Goal: Task Accomplishment & Management: Use online tool/utility

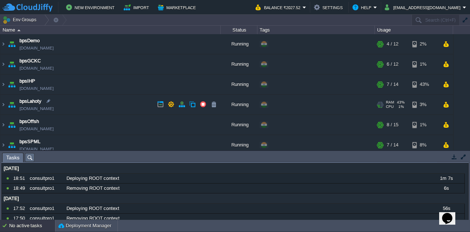
scroll to position [105, 0]
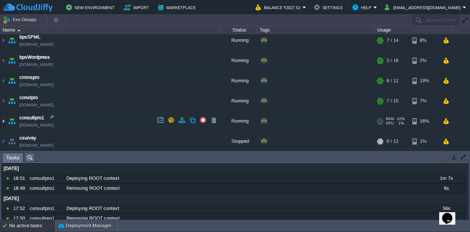
click at [4, 120] on img at bounding box center [3, 121] width 6 height 20
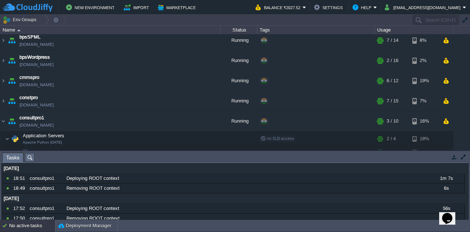
scroll to position [169, 0]
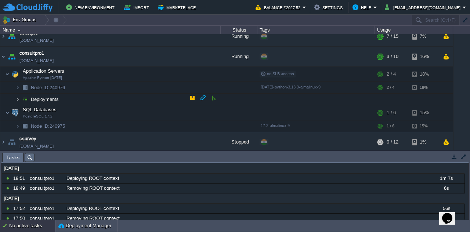
click at [18, 97] on img at bounding box center [17, 99] width 4 height 11
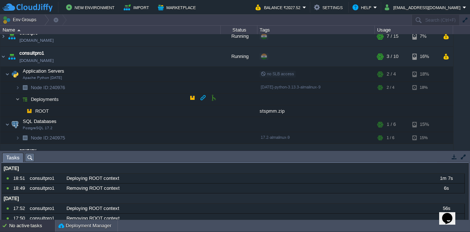
scroll to position [181, 0]
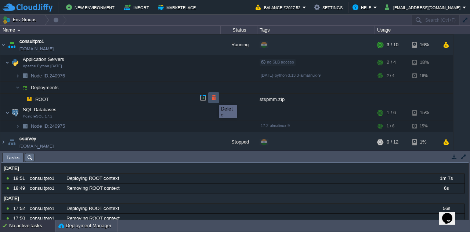
click at [213, 98] on button "button" at bounding box center [213, 97] width 7 height 7
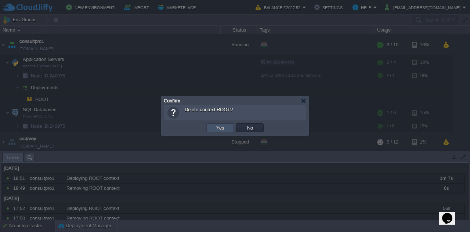
click at [220, 127] on button "Yes" at bounding box center [220, 127] width 12 height 7
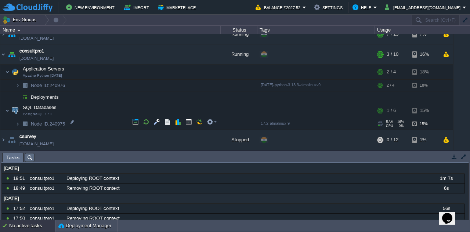
scroll to position [170, 0]
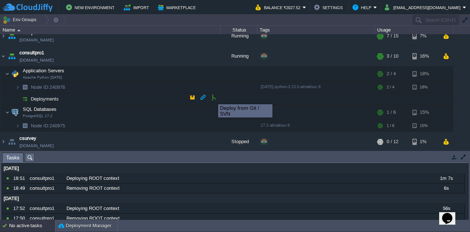
click at [212, 98] on button "button" at bounding box center [213, 97] width 7 height 7
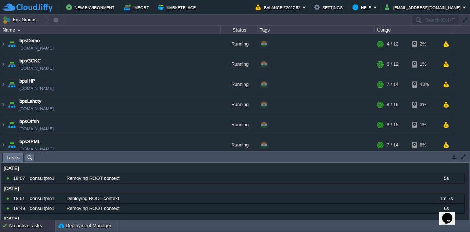
scroll to position [105, 0]
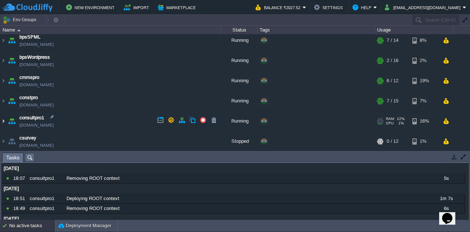
click at [3, 118] on img at bounding box center [3, 121] width 6 height 20
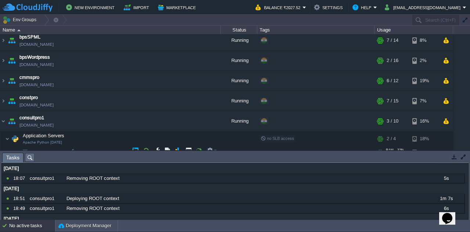
scroll to position [169, 0]
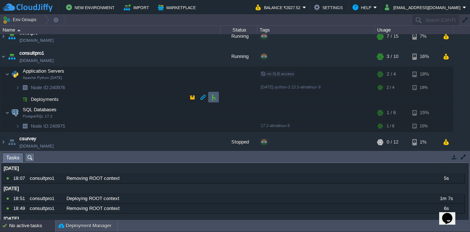
click at [209, 99] on td at bounding box center [213, 97] width 11 height 11
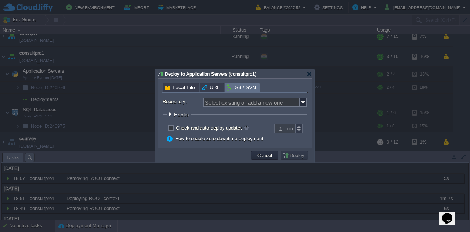
click at [178, 90] on span "Local File" at bounding box center [180, 87] width 30 height 9
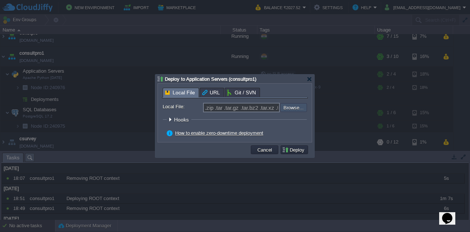
click at [289, 107] on input "file" at bounding box center [260, 107] width 93 height 8
type input "C:\fakepath\stspmm.zip"
type input "stspmm.zip"
click at [293, 151] on button "Deploy" at bounding box center [294, 149] width 25 height 7
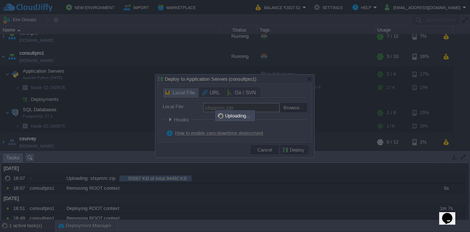
scroll to position [0, 0]
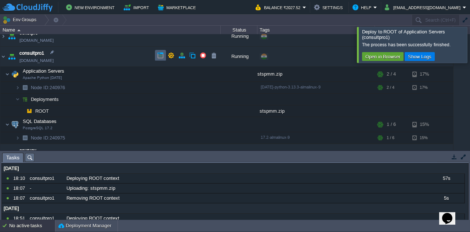
click at [160, 55] on button "button" at bounding box center [160, 55] width 7 height 7
